Goal: Task Accomplishment & Management: Manage account settings

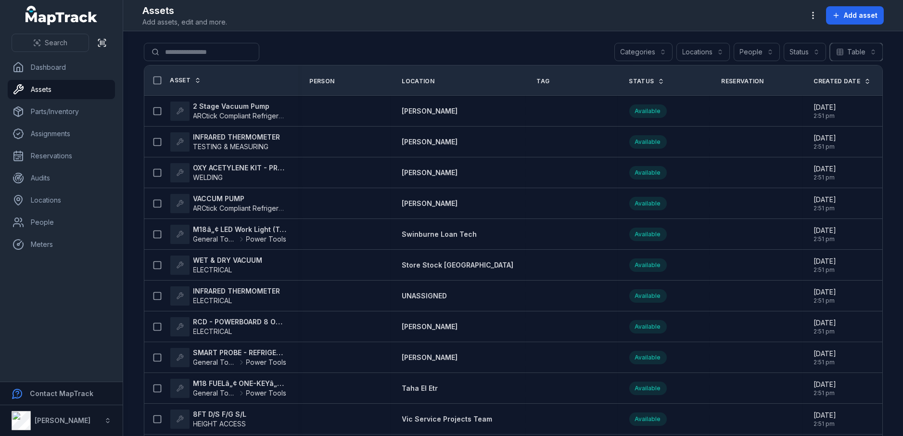
click at [851, 50] on button "Table *****" at bounding box center [856, 52] width 53 height 18
click at [812, 14] on icon "button" at bounding box center [813, 16] width 10 height 10
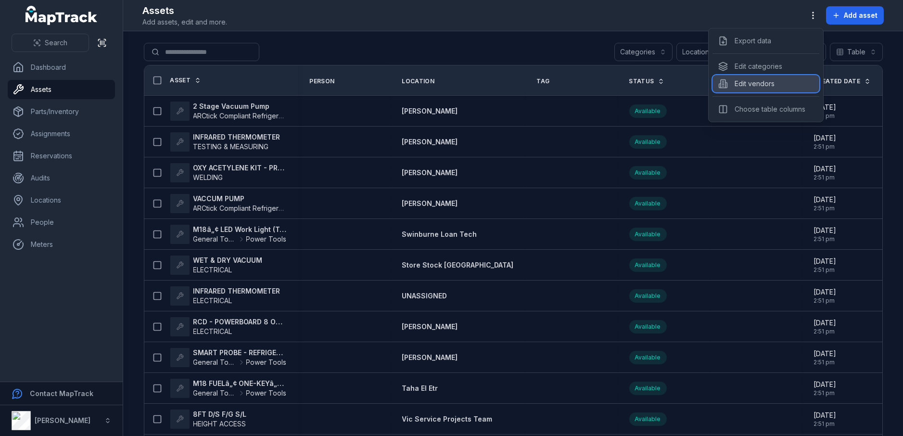
click at [746, 83] on div "Edit vendors" at bounding box center [765, 83] width 107 height 17
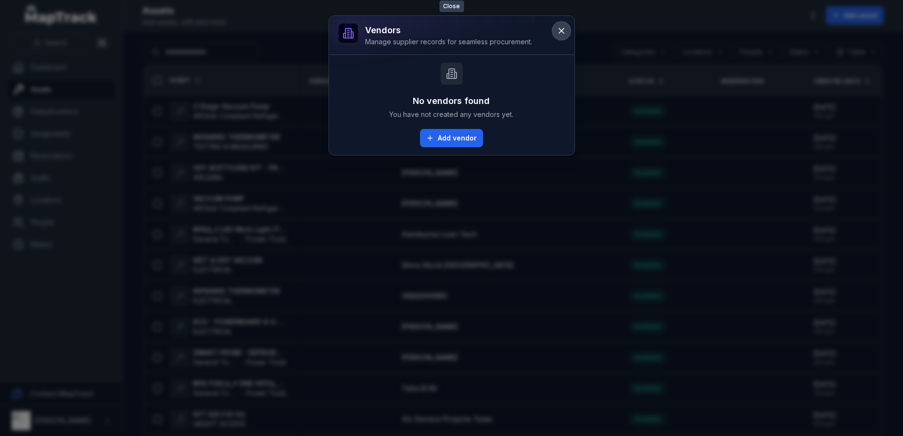
click at [564, 33] on icon at bounding box center [561, 31] width 10 height 10
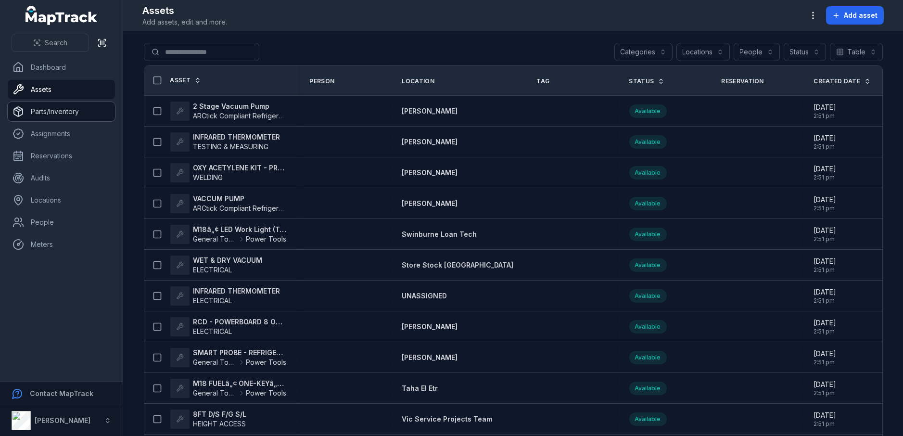
click at [65, 112] on link "Parts/Inventory" at bounding box center [61, 111] width 107 height 19
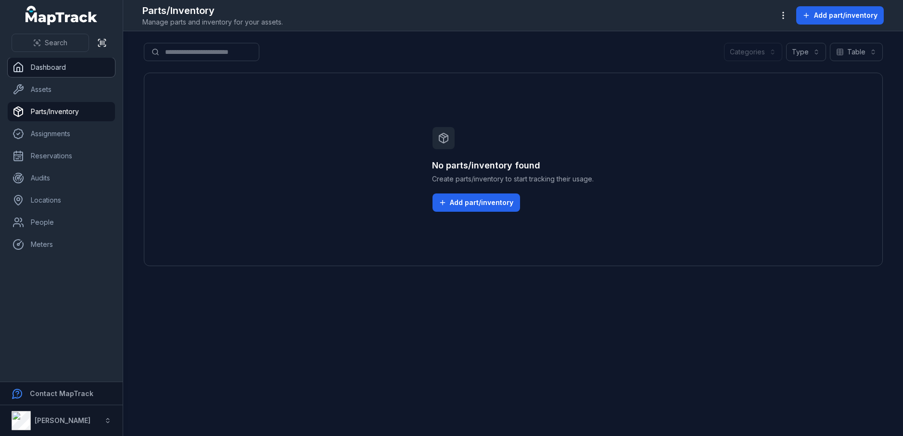
click at [59, 69] on link "Dashboard" at bounding box center [61, 67] width 107 height 19
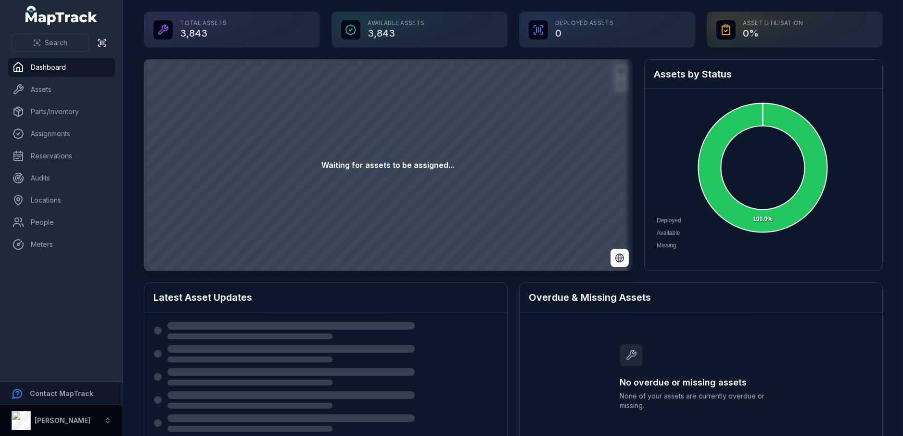
click at [105, 421] on icon "button" at bounding box center [107, 420] width 7 height 7
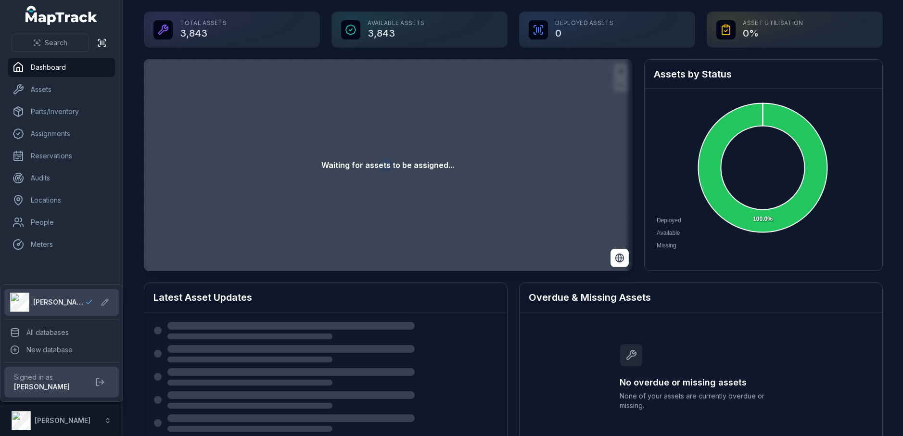
click at [39, 88] on div "Search Dashboard Assets Parts/Inventory Assignments Reservations Audits Locatio…" at bounding box center [61, 218] width 123 height 436
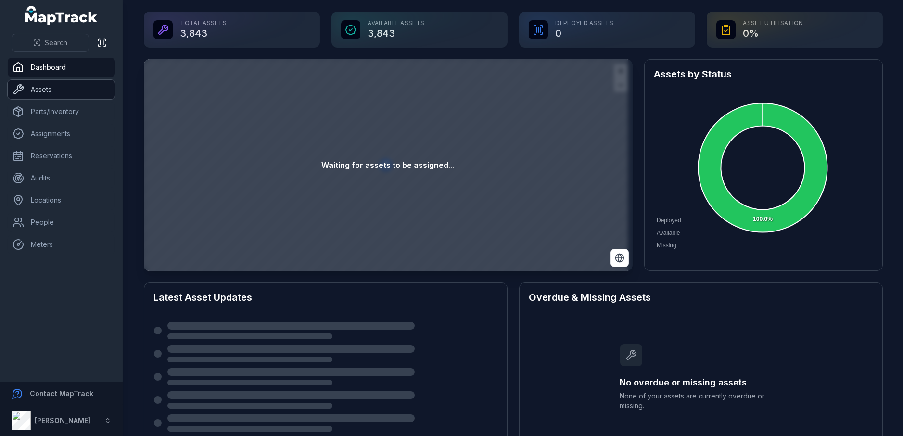
click at [39, 90] on link "Assets" at bounding box center [61, 89] width 107 height 19
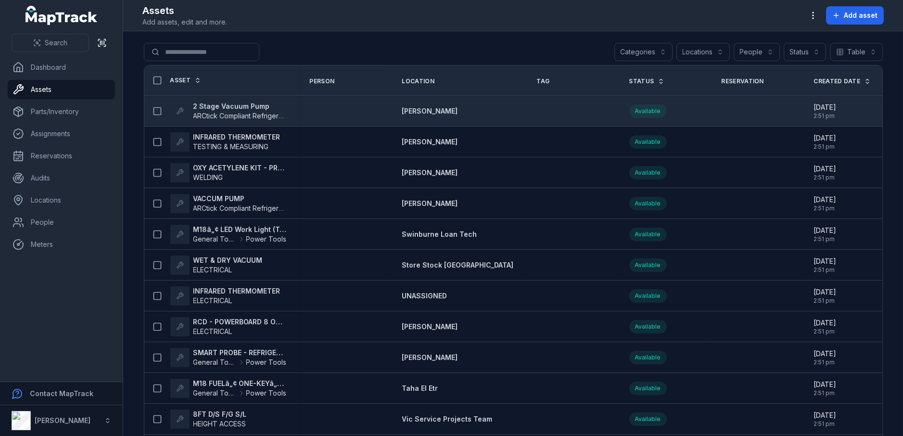
click at [537, 117] on td at bounding box center [571, 111] width 92 height 31
click at [252, 103] on strong "2 Stage Vacuum Pump" at bounding box center [239, 106] width 93 height 10
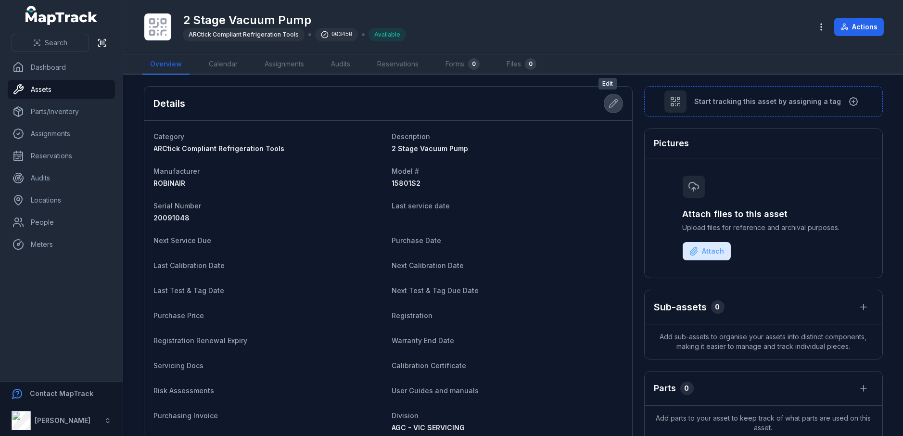
click at [609, 102] on icon at bounding box center [613, 104] width 8 height 8
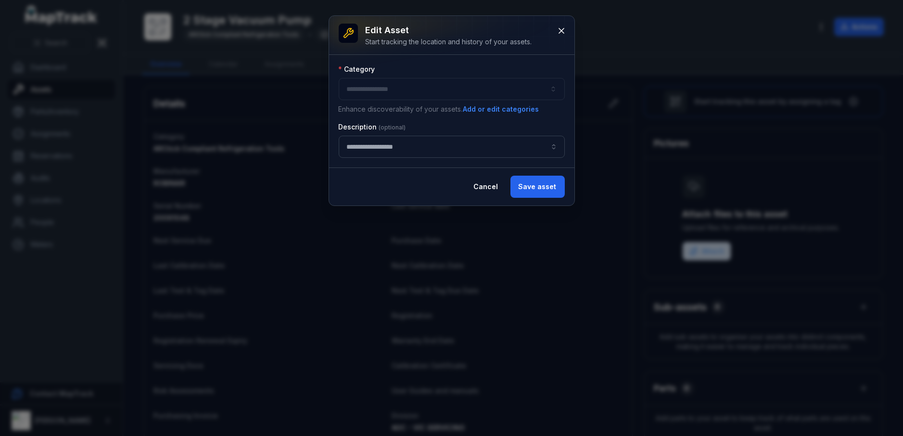
type input "**********"
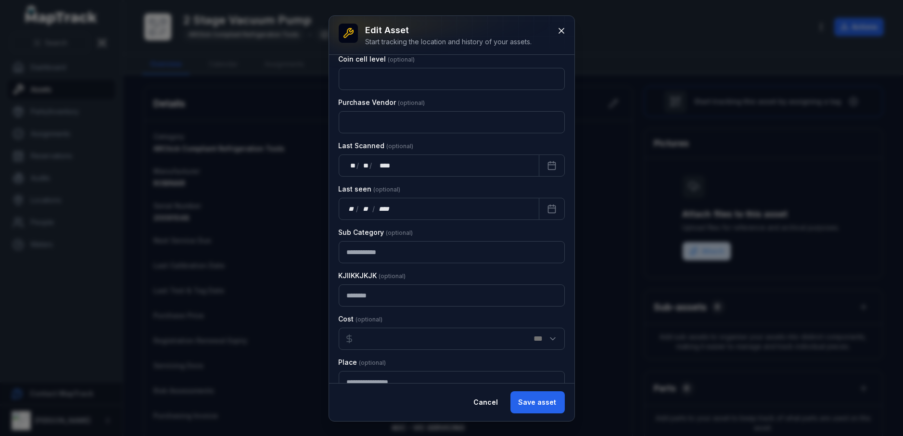
scroll to position [1317, 0]
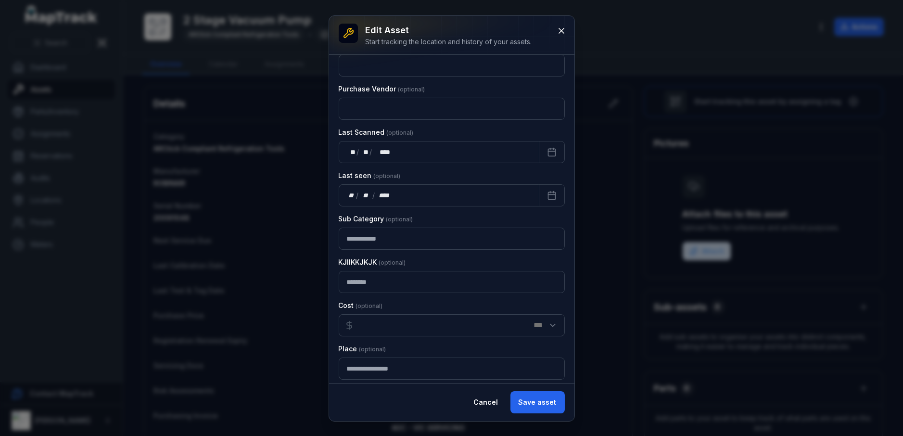
click at [393, 257] on label "KJIIKKJKJK" at bounding box center [372, 262] width 67 height 10
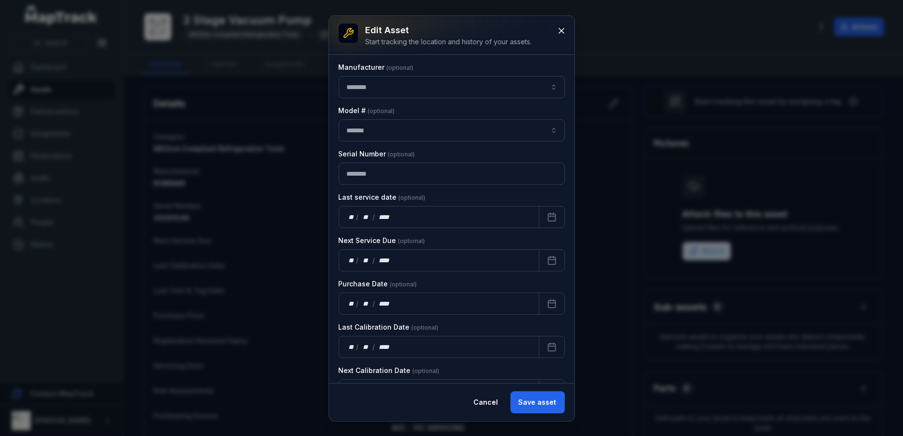
scroll to position [0, 0]
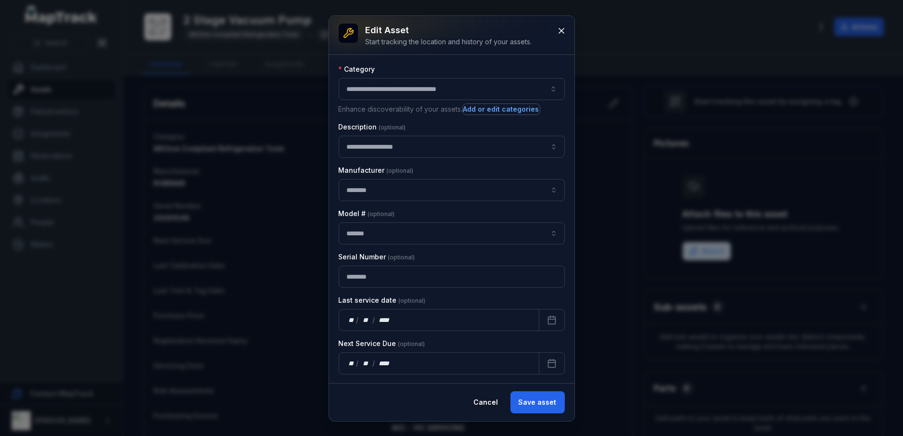
click at [512, 110] on button "Add or edit categories" at bounding box center [501, 109] width 77 height 11
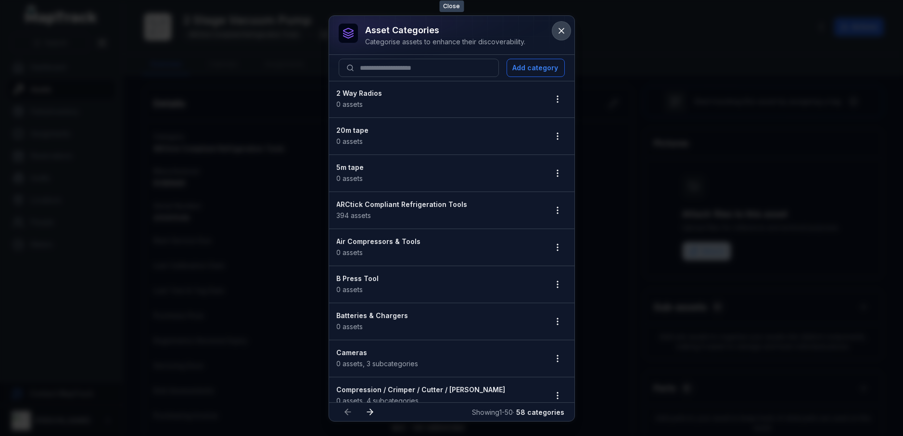
click at [562, 30] on icon at bounding box center [561, 31] width 10 height 10
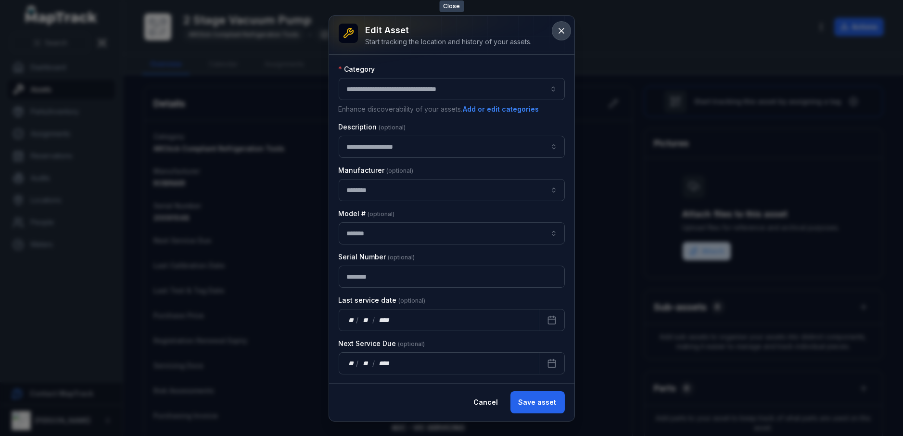
click at [560, 31] on icon at bounding box center [561, 31] width 10 height 10
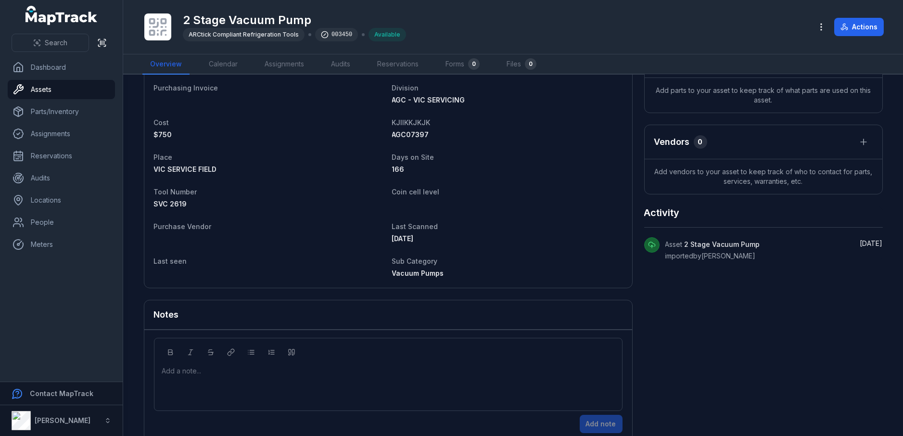
scroll to position [342, 0]
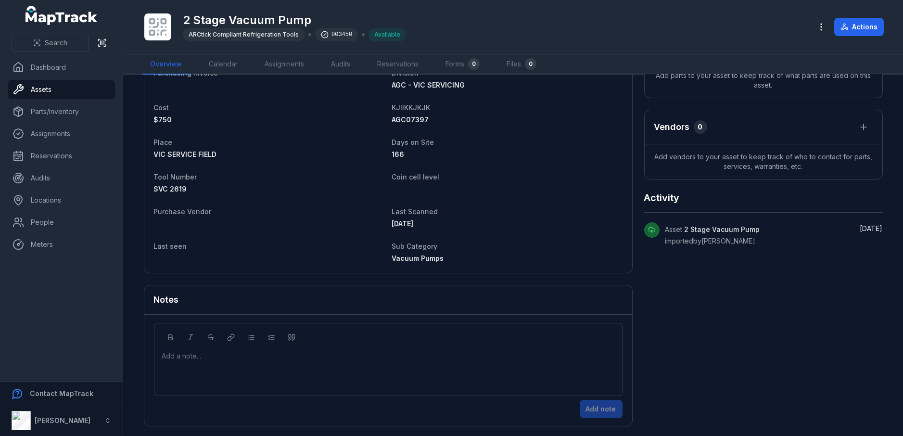
click at [403, 103] on span "KJIIKKJKJK" at bounding box center [411, 107] width 38 height 8
copy span "KJIIKKJKJK"
click at [818, 26] on icon "button" at bounding box center [821, 27] width 10 height 10
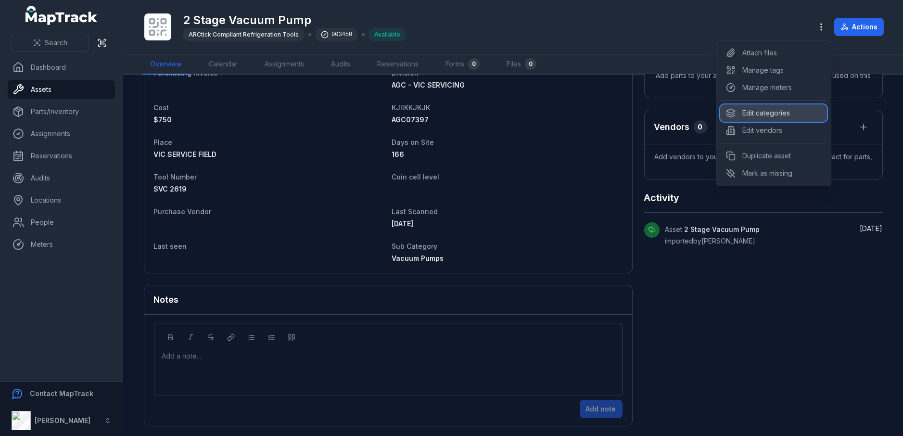
click at [775, 112] on div "Edit categories" at bounding box center [773, 112] width 107 height 17
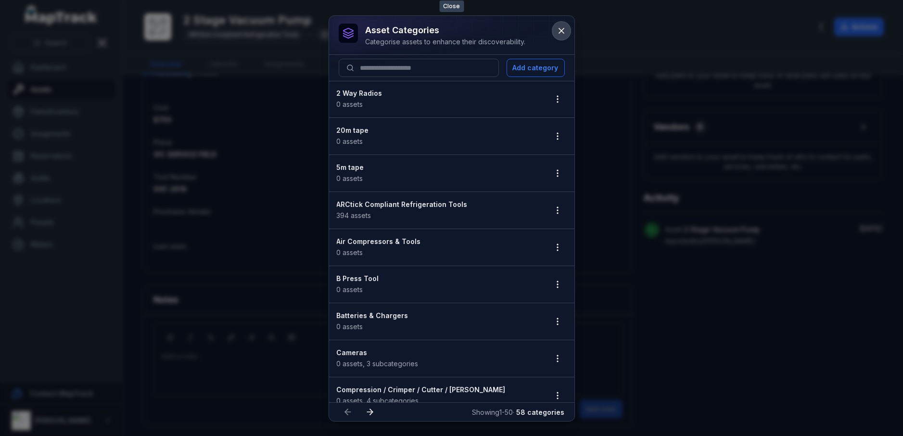
click at [562, 31] on icon at bounding box center [561, 31] width 10 height 10
